Goal: Task Accomplishment & Management: Use online tool/utility

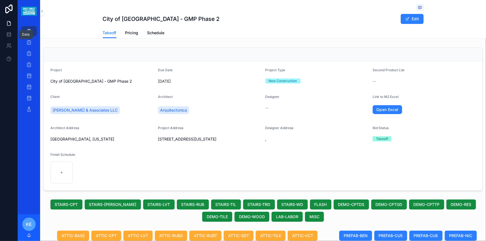
scroll to position [203, 0]
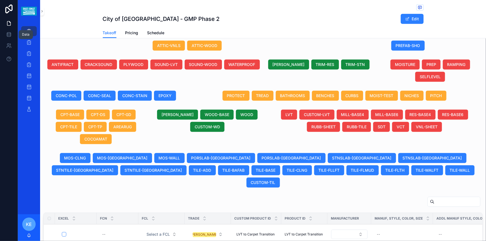
click at [32, 27] on div "Projects" at bounding box center [29, 31] width 9 height 9
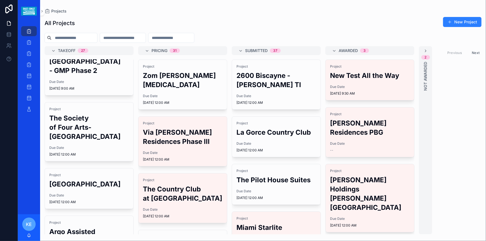
scroll to position [101, 0]
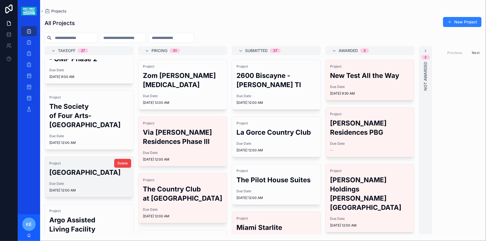
click at [75, 182] on span "Due Date" at bounding box center [89, 184] width 80 height 4
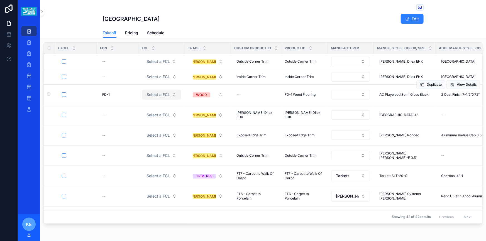
click at [172, 90] on button "Select a FCL" at bounding box center [161, 95] width 39 height 10
type input "*"
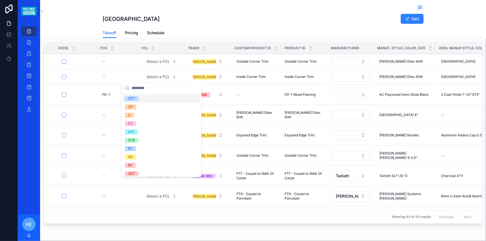
click at [238, 13] on div "[GEOGRAPHIC_DATA] Edit" at bounding box center [263, 14] width 321 height 28
